Goal: Information Seeking & Learning: Find specific fact

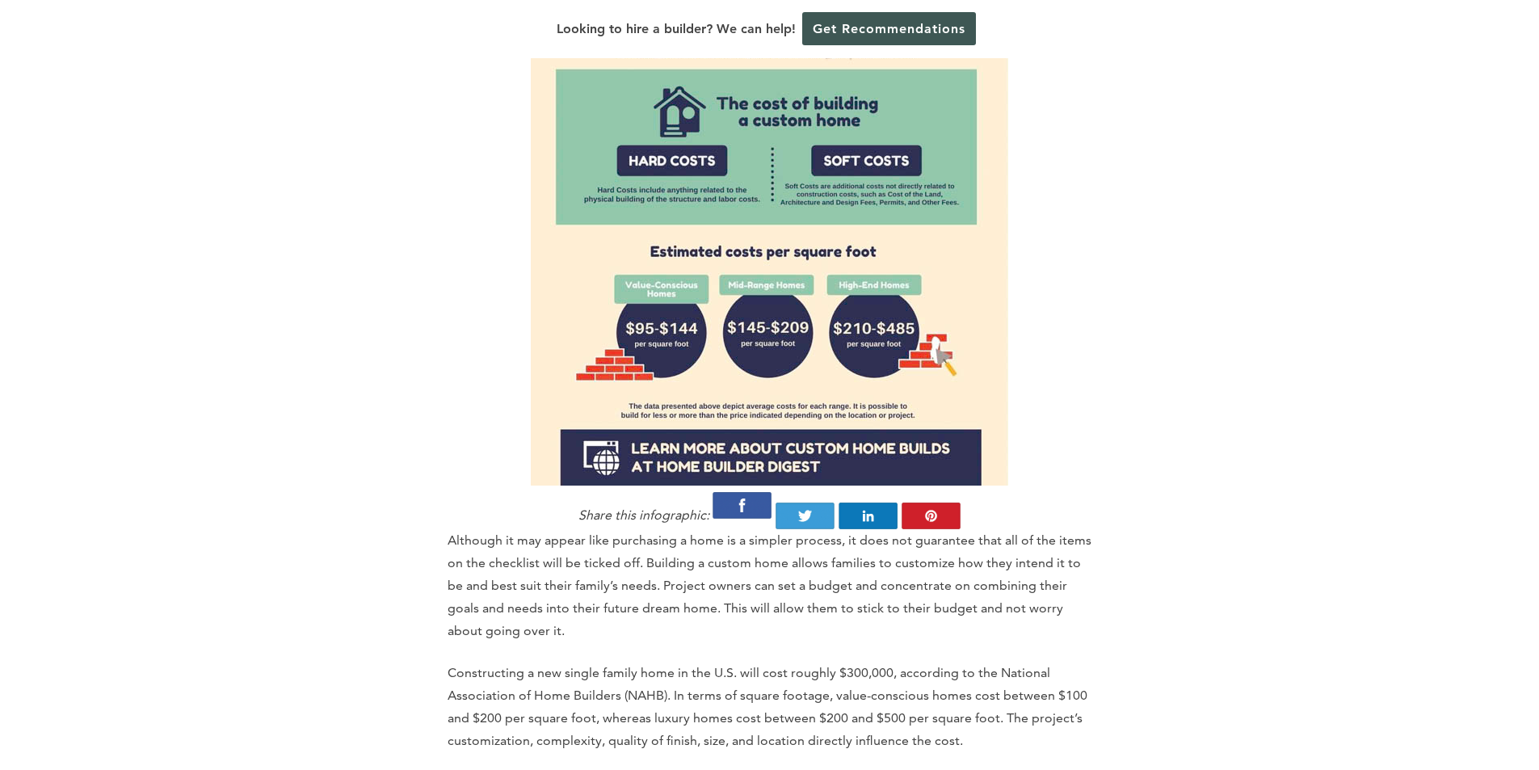
scroll to position [1535, 0]
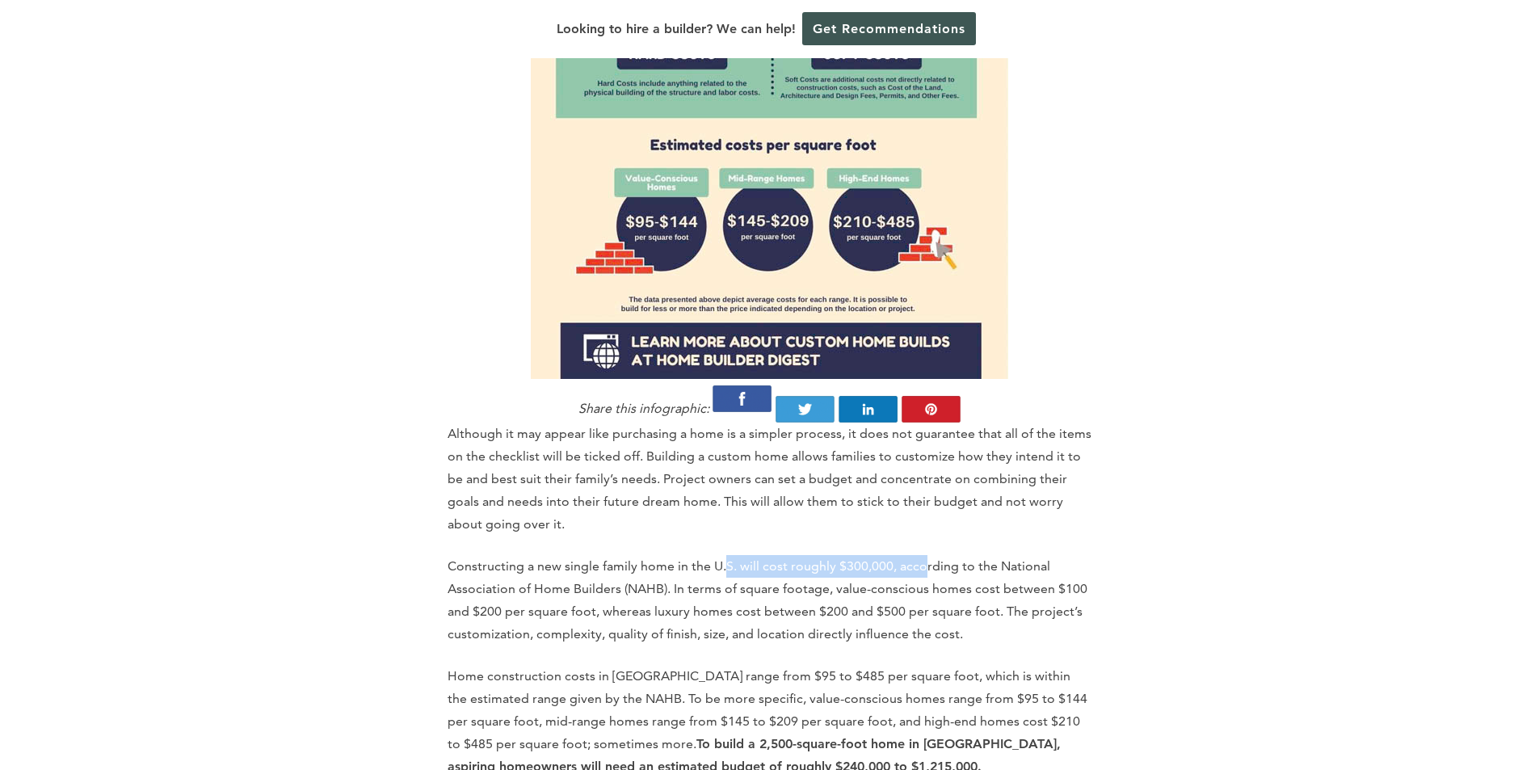
drag, startPoint x: 725, startPoint y: 507, endPoint x: 934, endPoint y: 511, distance: 209.2
click at [925, 555] on p "Constructing a new single family home in the U.S. will cost roughly $300,000, a…" at bounding box center [769, 600] width 645 height 90
click at [934, 555] on p "Constructing a new single family home in the U.S. will cost roughly $300,000, a…" at bounding box center [769, 600] width 645 height 90
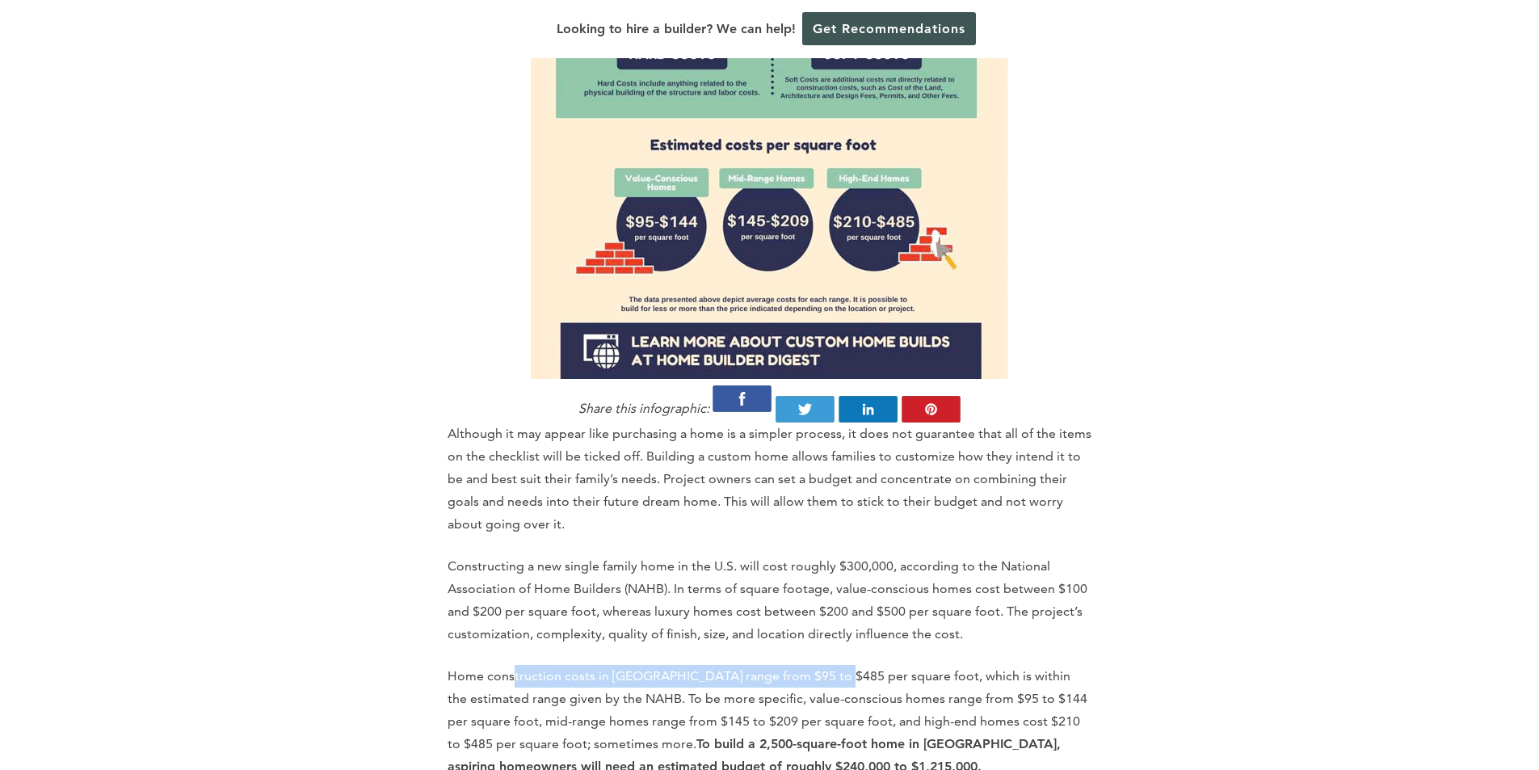
drag, startPoint x: 511, startPoint y: 619, endPoint x: 834, endPoint y: 623, distance: 323.1
click at [834, 665] on p "Home construction costs in [GEOGRAPHIC_DATA] range from $95 to $485 per square …" at bounding box center [769, 721] width 645 height 113
click at [858, 665] on p "Home construction costs in [GEOGRAPHIC_DATA] range from $95 to $485 per square …" at bounding box center [769, 721] width 645 height 113
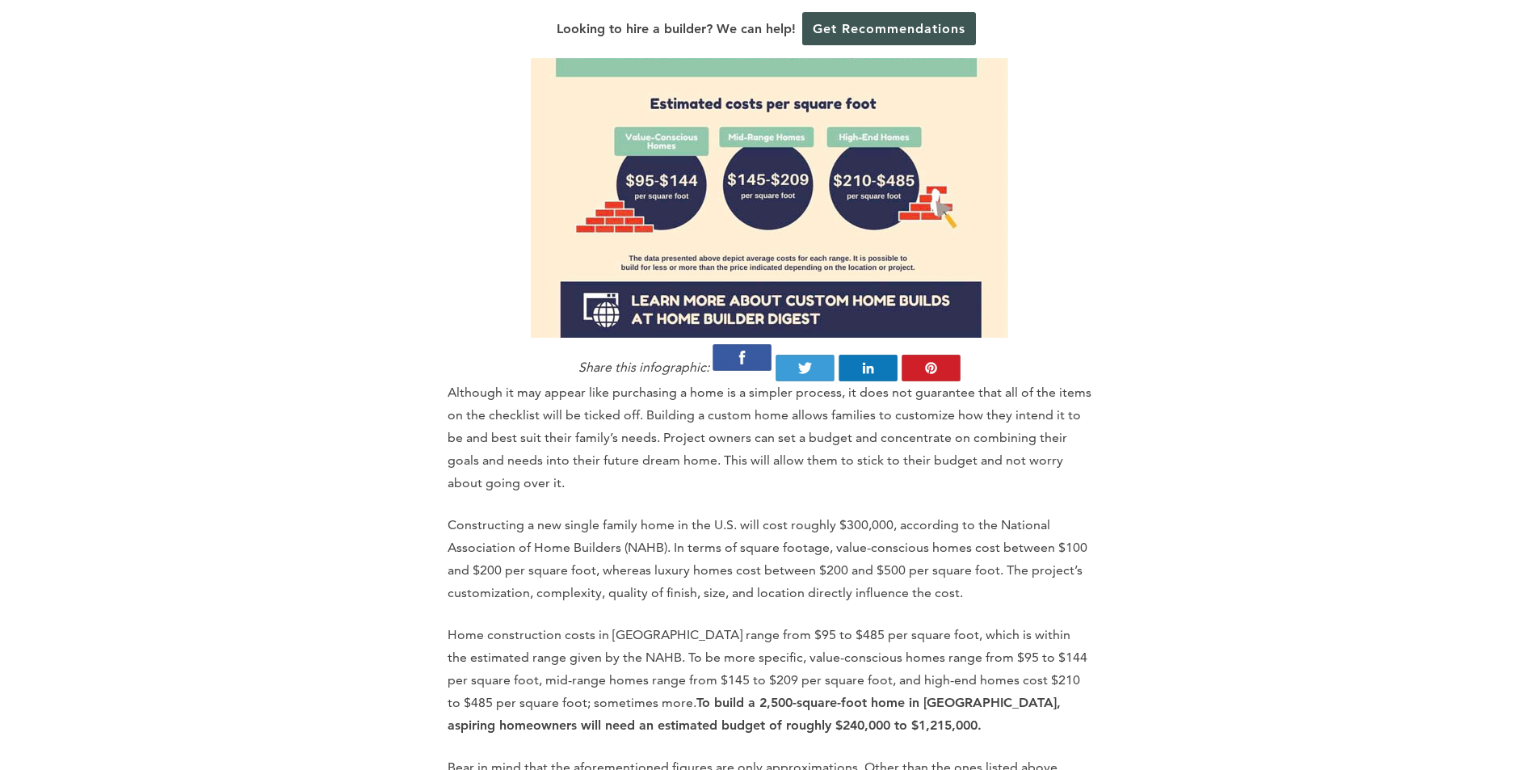
scroll to position [1615, 0]
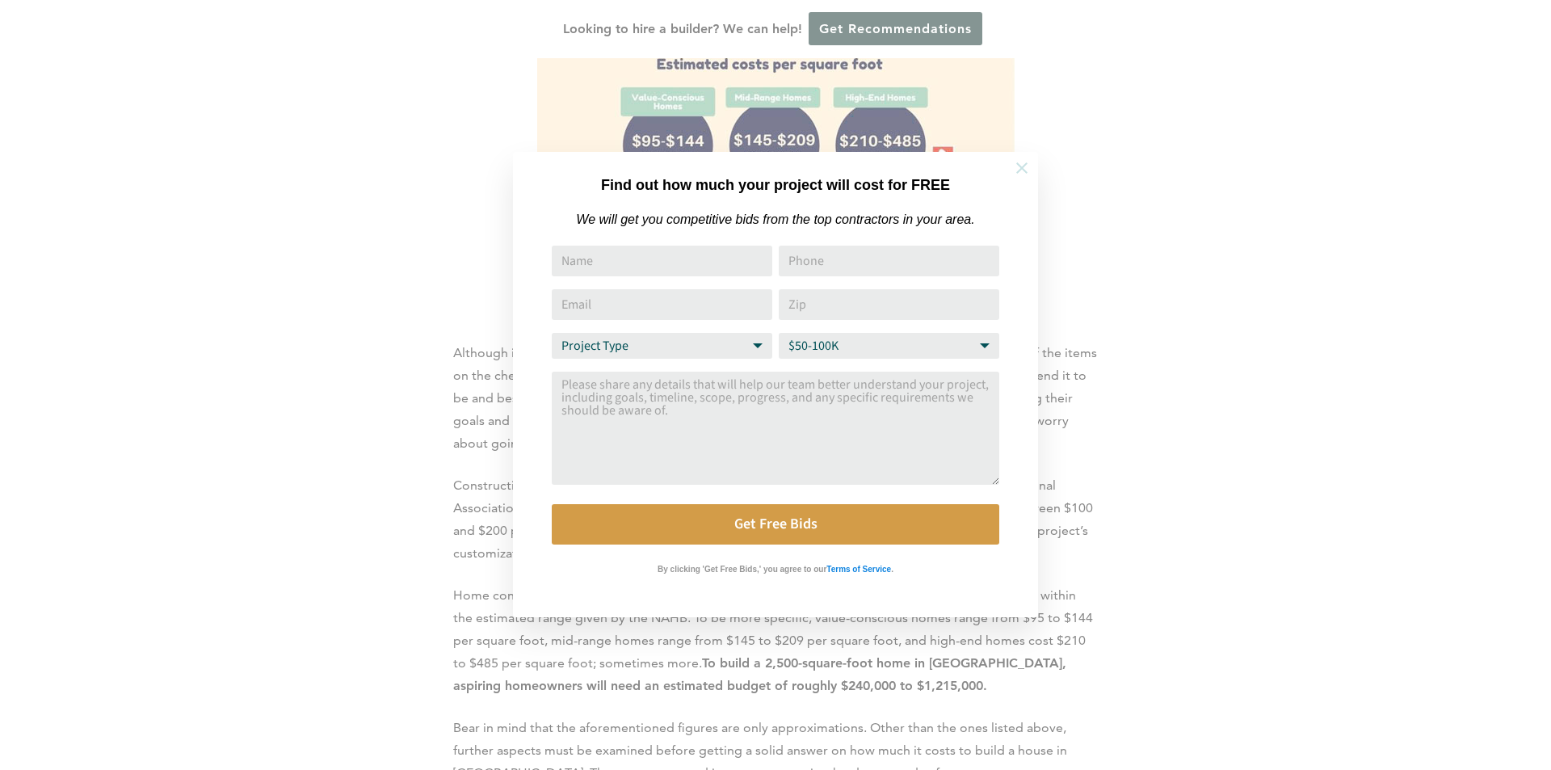
click at [1012, 164] on button at bounding box center [1021, 168] width 57 height 57
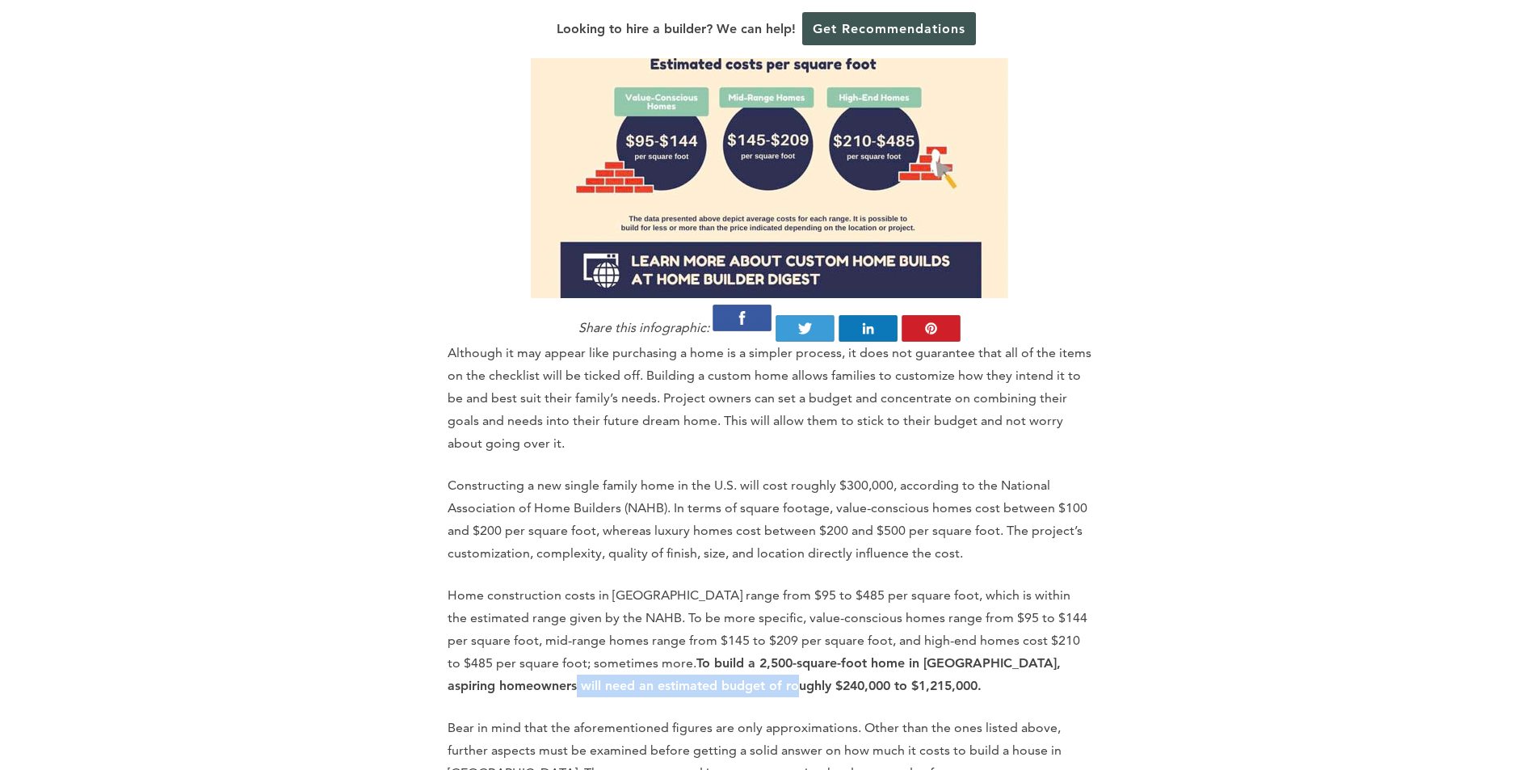
drag, startPoint x: 455, startPoint y: 622, endPoint x: 686, endPoint y: 628, distance: 231.1
click at [686, 655] on strong "To build a 2,500-square-foot home in [GEOGRAPHIC_DATA], aspiring homeowners wil…" at bounding box center [753, 674] width 613 height 38
click at [712, 634] on p "Home construction costs in [GEOGRAPHIC_DATA] range from $95 to $485 per square …" at bounding box center [769, 640] width 645 height 113
drag, startPoint x: 824, startPoint y: 622, endPoint x: 681, endPoint y: 626, distance: 143.0
click at [681, 655] on strong "To build a 2,500-square-foot home in [GEOGRAPHIC_DATA], aspiring homeowners wil…" at bounding box center [753, 674] width 613 height 38
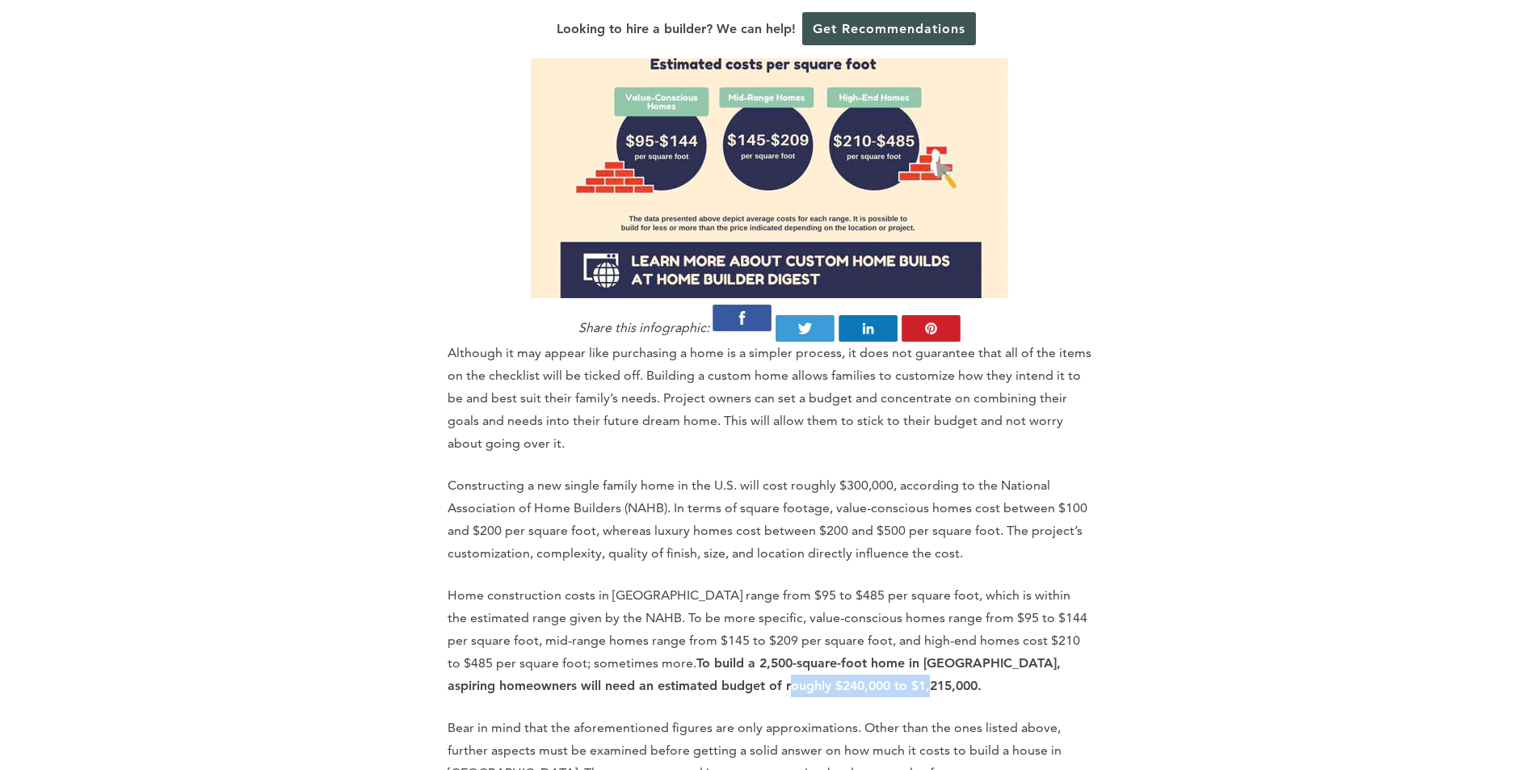
click at [687, 633] on p "Home construction costs in [GEOGRAPHIC_DATA] range from $95 to $485 per square …" at bounding box center [769, 640] width 645 height 113
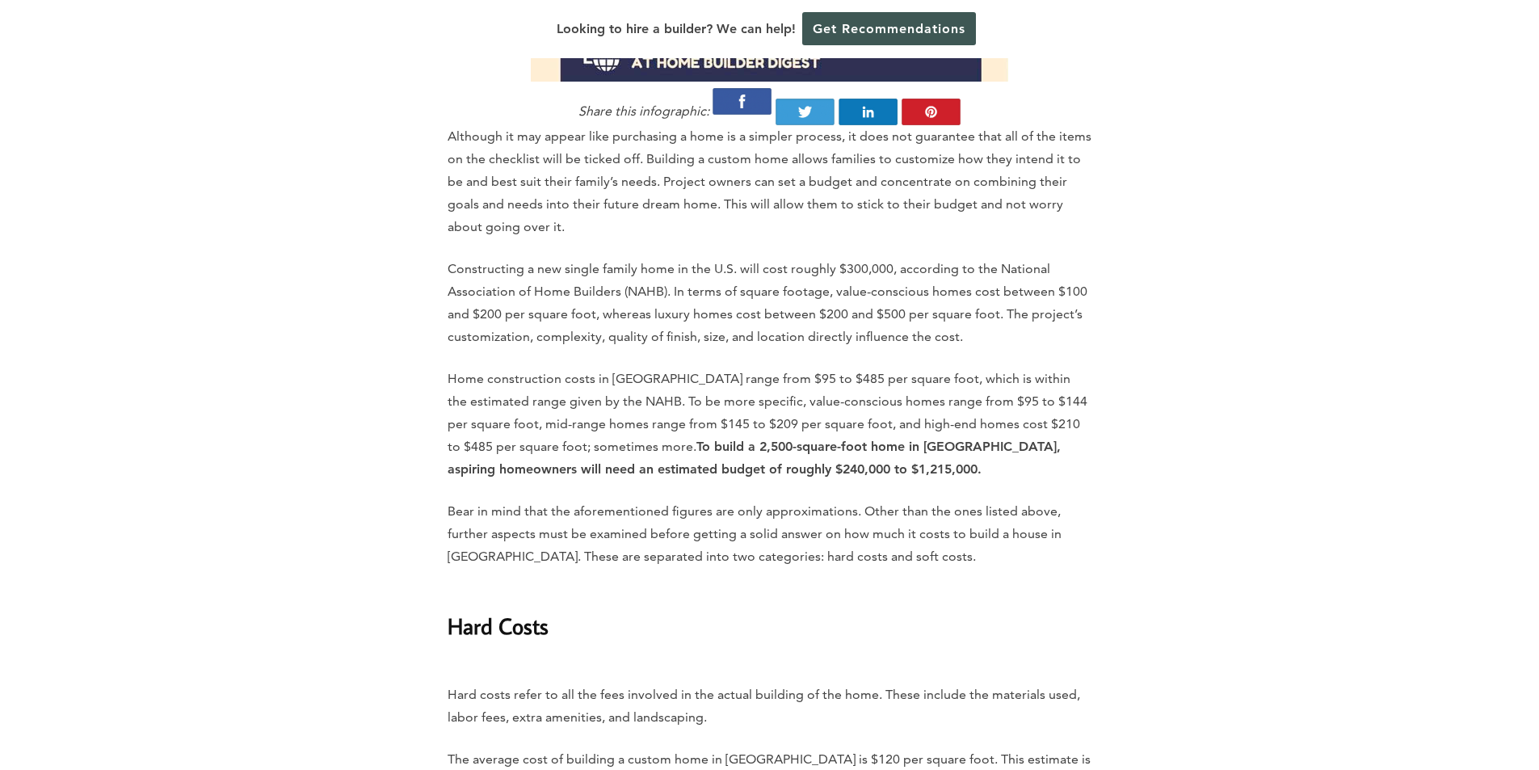
scroll to position [1809, 0]
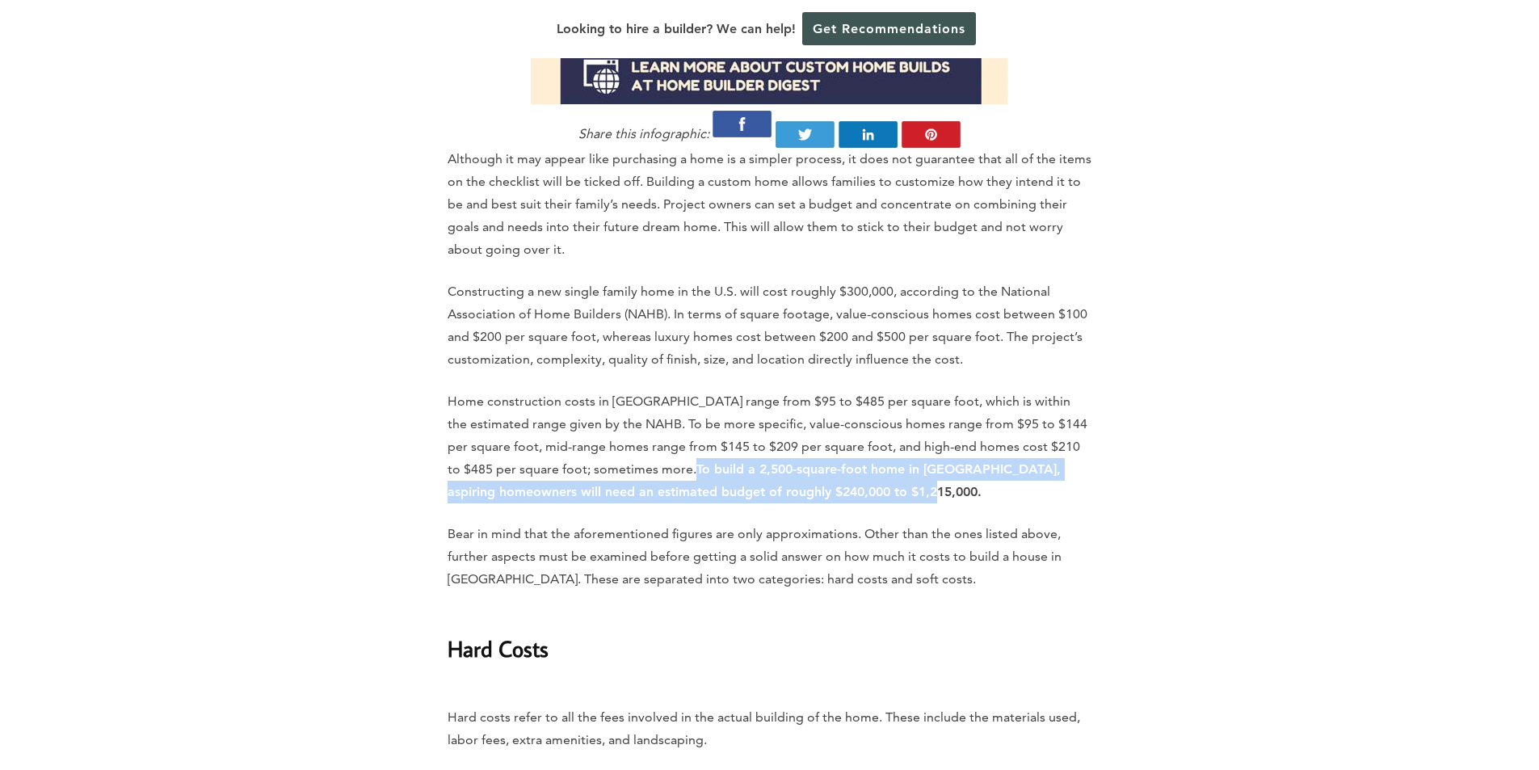
drag, startPoint x: 830, startPoint y: 427, endPoint x: 624, endPoint y: 409, distance: 207.5
click at [624, 409] on p "Home construction costs in [GEOGRAPHIC_DATA] range from $95 to $485 per square …" at bounding box center [769, 446] width 645 height 113
